Goal: Task Accomplishment & Management: Manage account settings

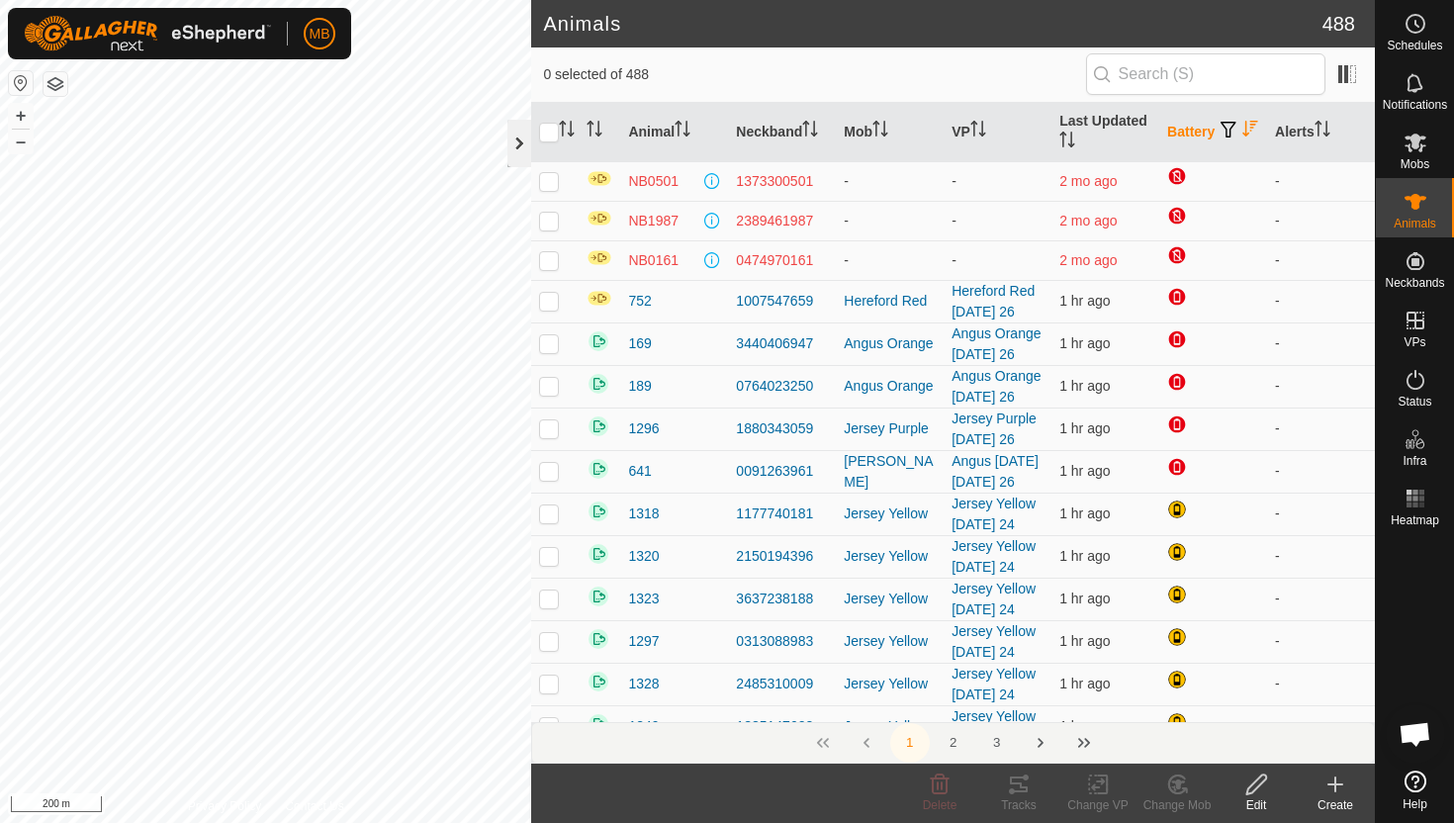
drag, startPoint x: 0, startPoint y: 0, endPoint x: 524, endPoint y: 145, distance: 544.0
click at [524, 145] on div at bounding box center [519, 143] width 24 height 47
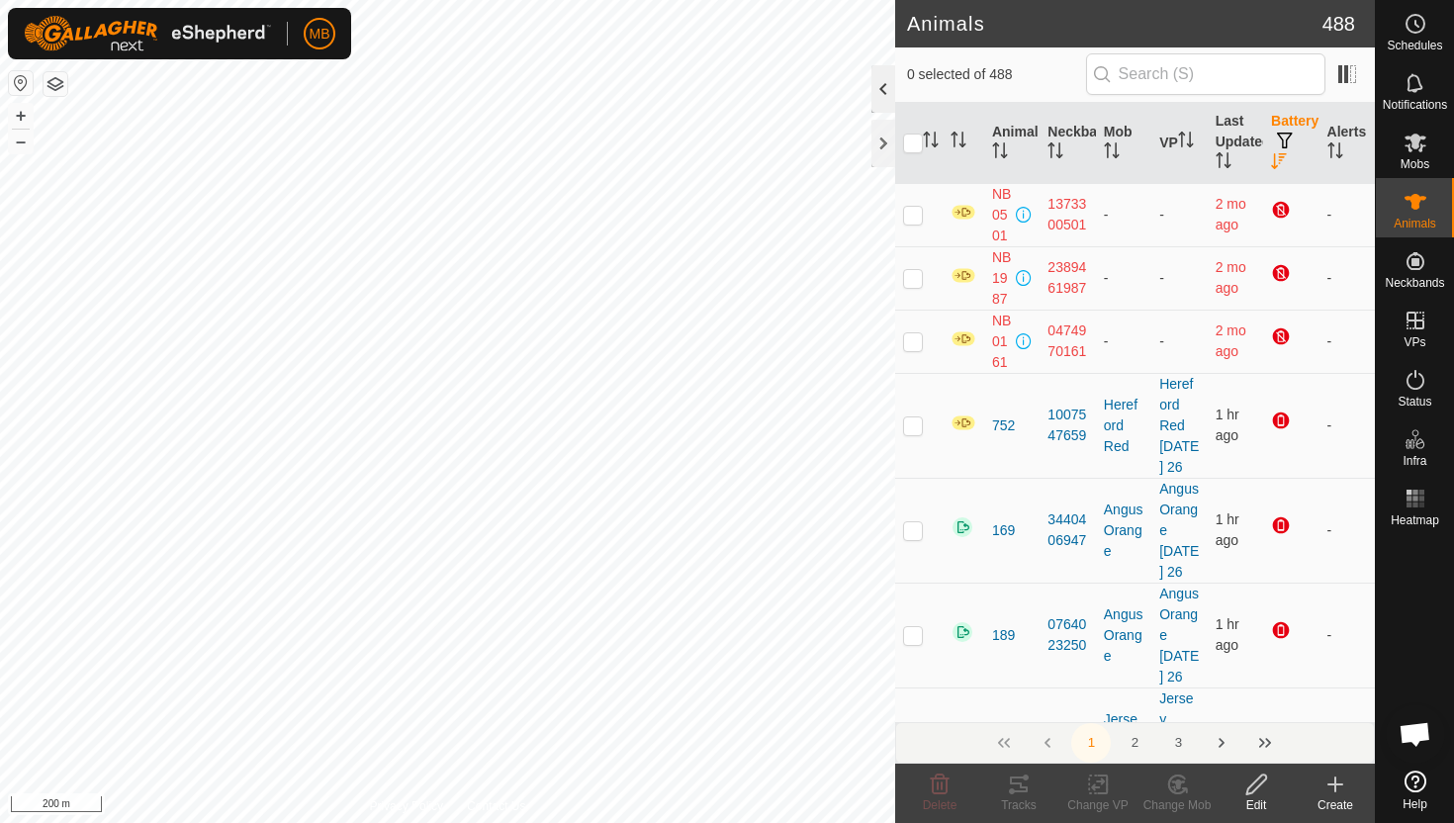
click at [883, 82] on div at bounding box center [883, 88] width 24 height 47
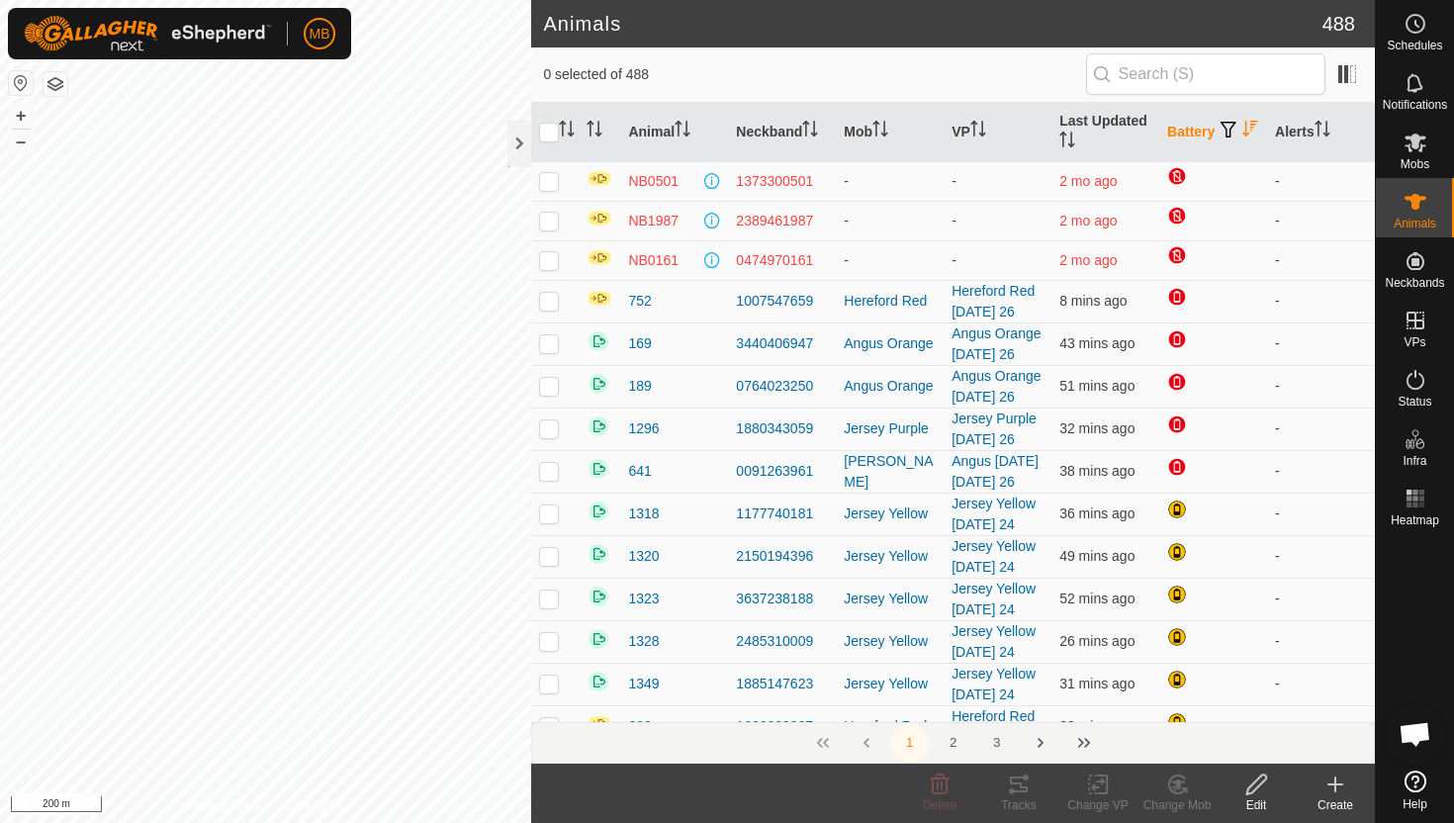
click at [1242, 137] on icon "Activate to sort" at bounding box center [1250, 129] width 16 height 16
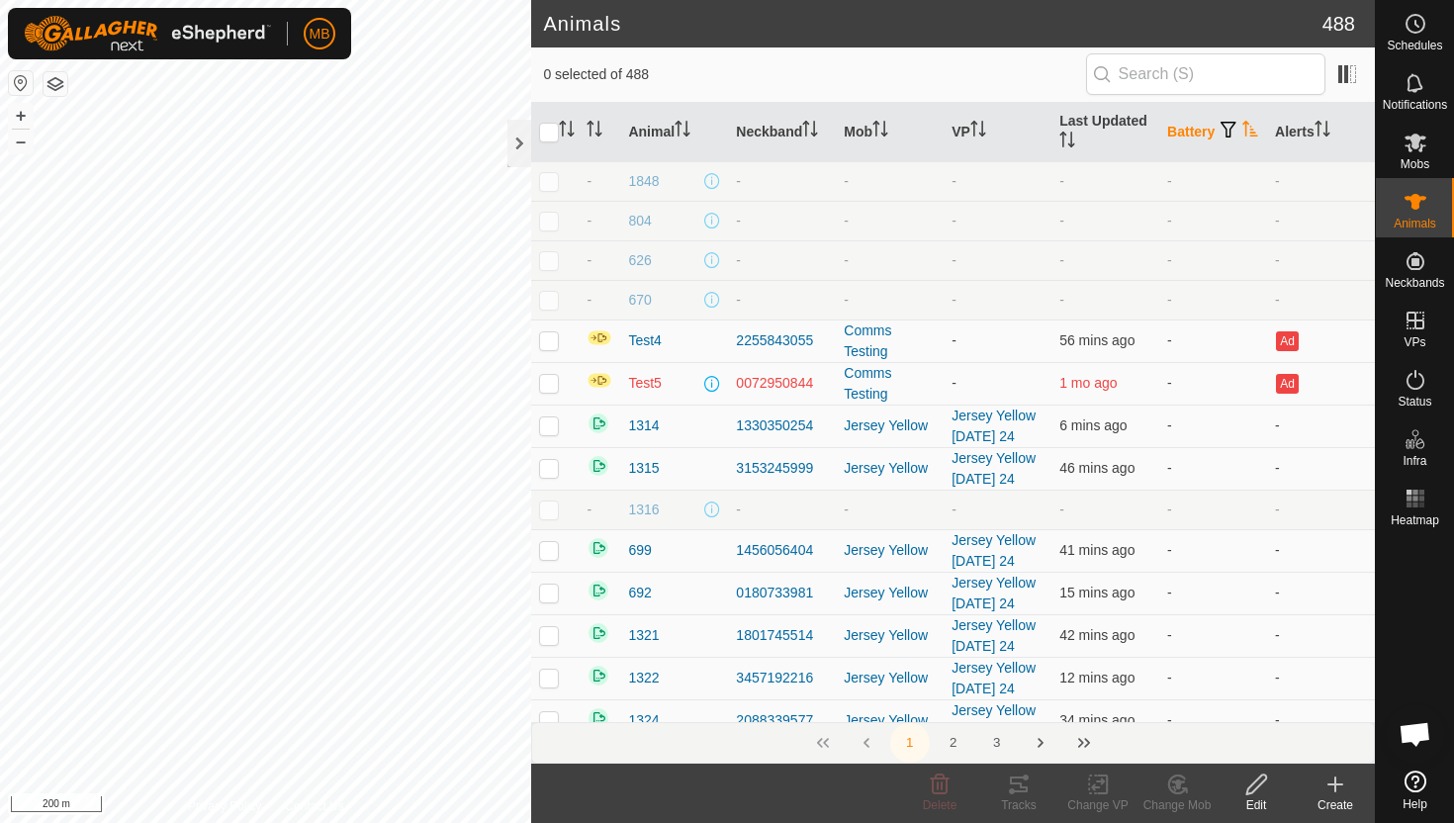
click at [1242, 137] on icon "Activate to sort" at bounding box center [1250, 129] width 16 height 16
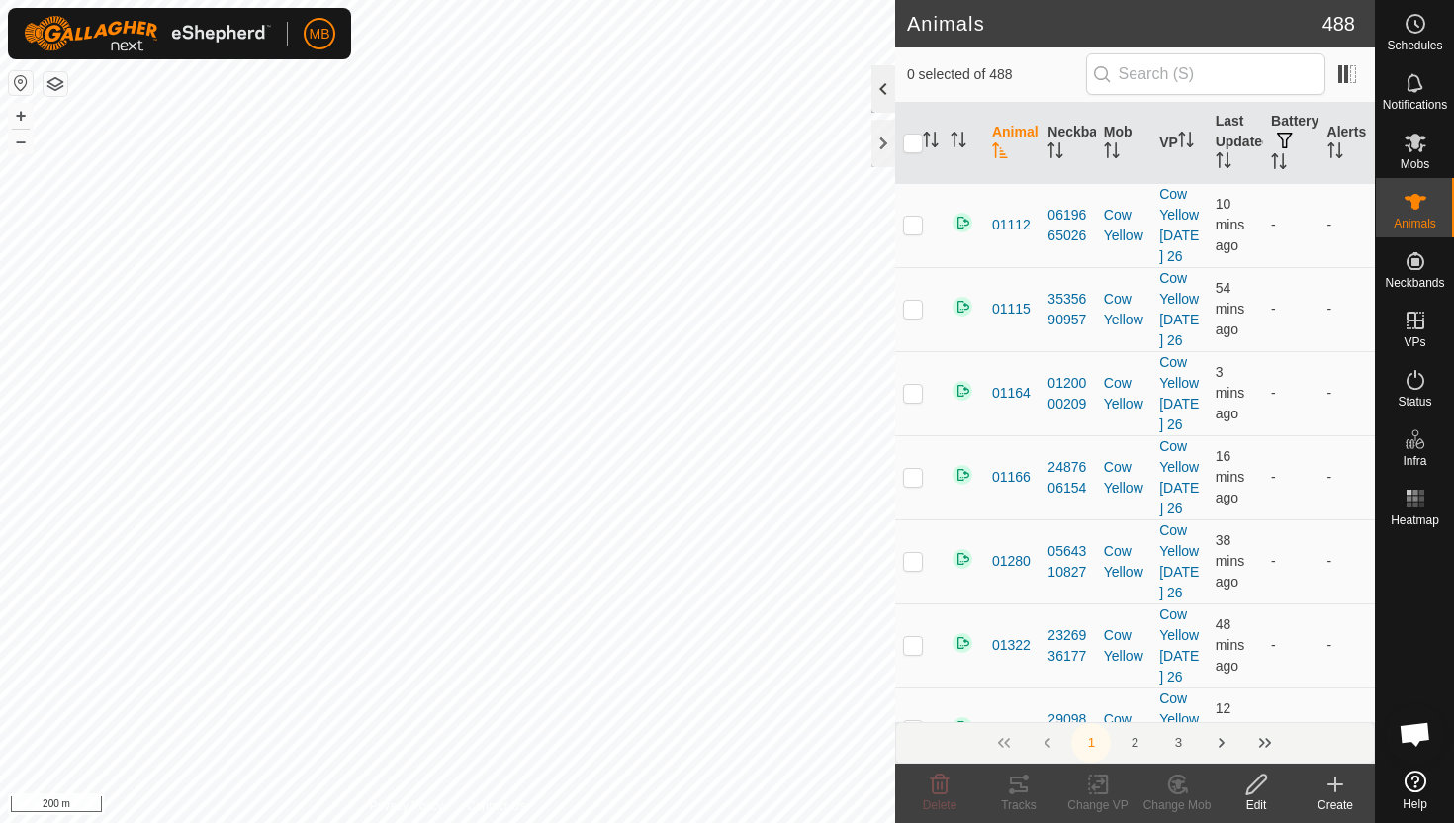
click at [890, 95] on div at bounding box center [883, 88] width 24 height 47
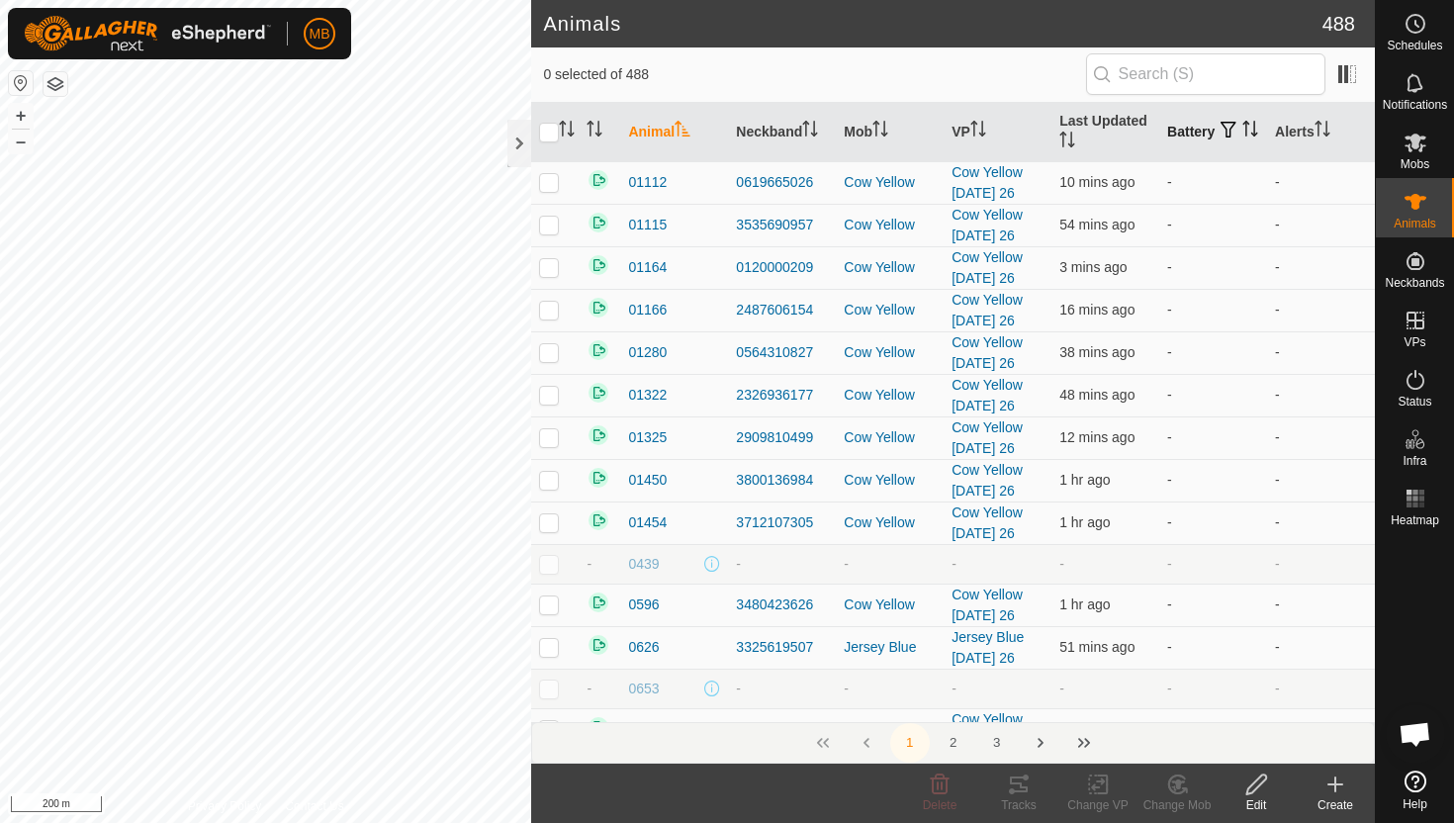
click at [1242, 137] on icon "Activate to sort" at bounding box center [1250, 129] width 16 height 16
